Goal: Information Seeking & Learning: Understand process/instructions

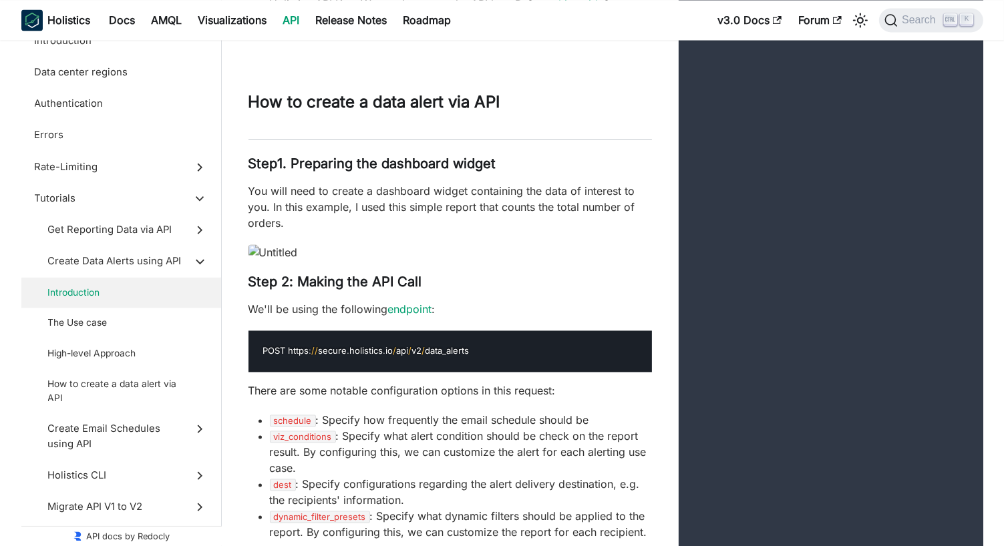
scroll to position [7747, 0]
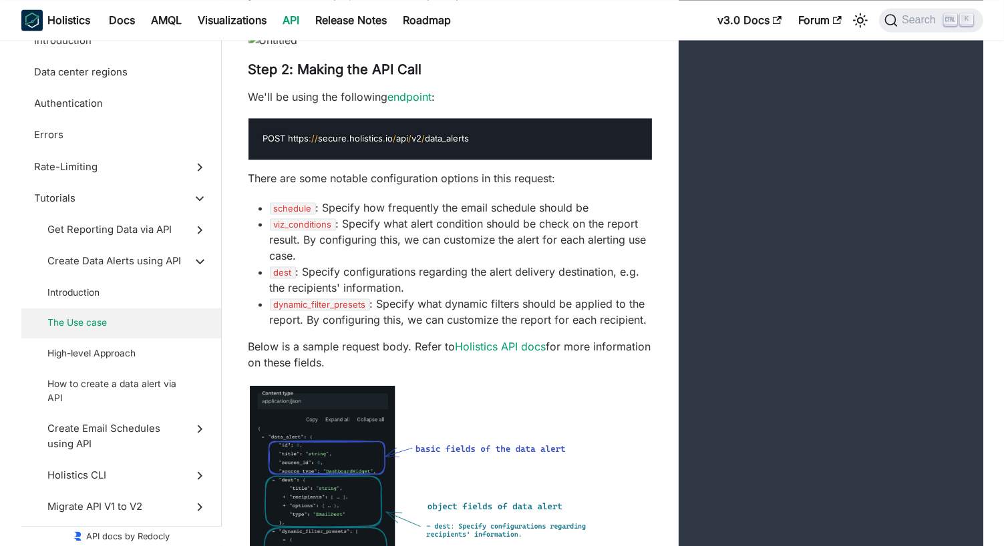
scroll to position [7881, 0]
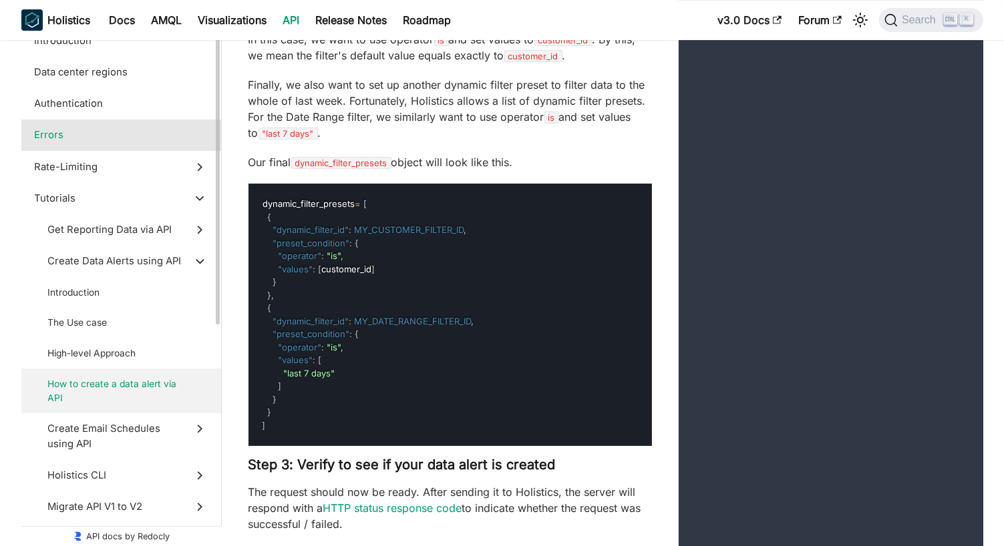
scroll to position [9684, 0]
